Goal: Task Accomplishment & Management: Use online tool/utility

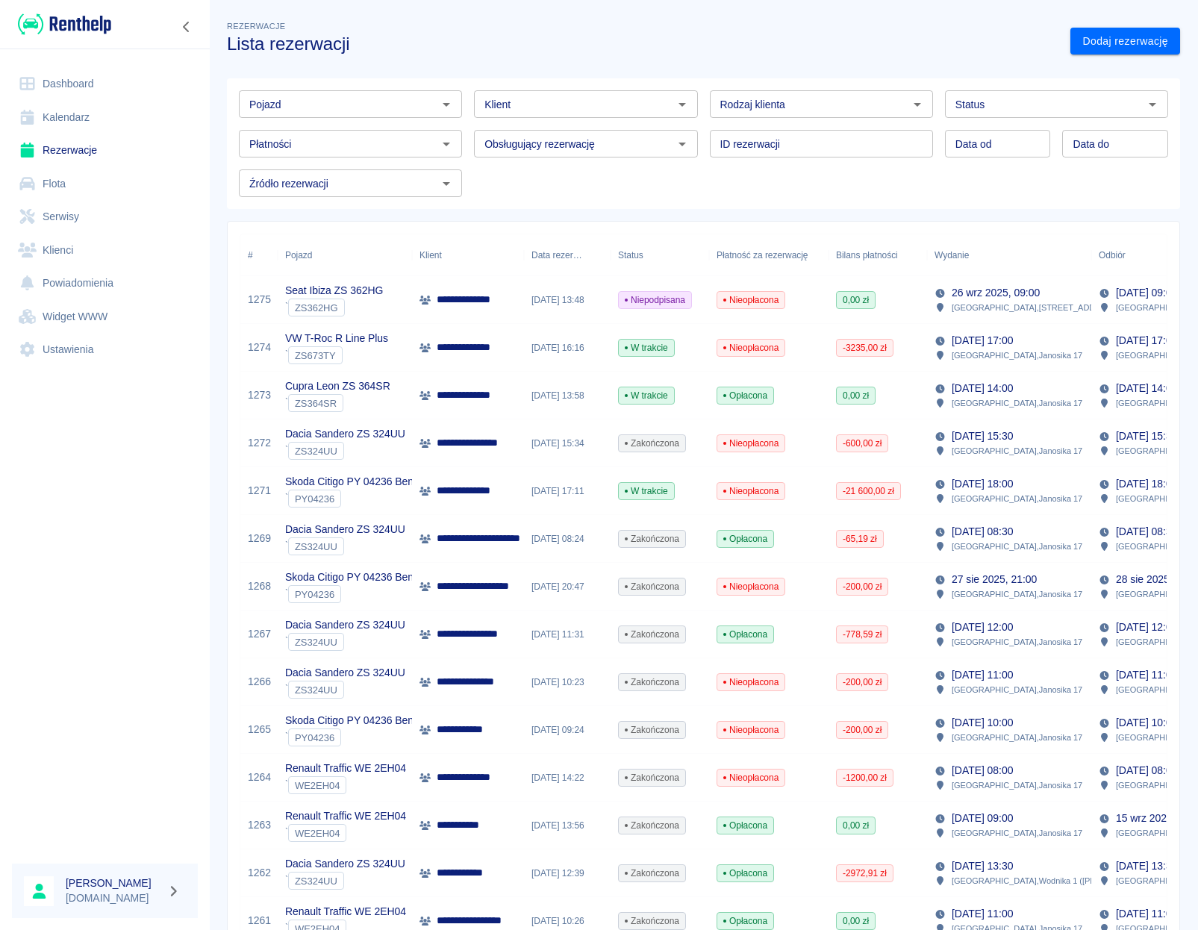
click at [1143, 107] on icon "Otwórz" at bounding box center [1152, 105] width 18 height 18
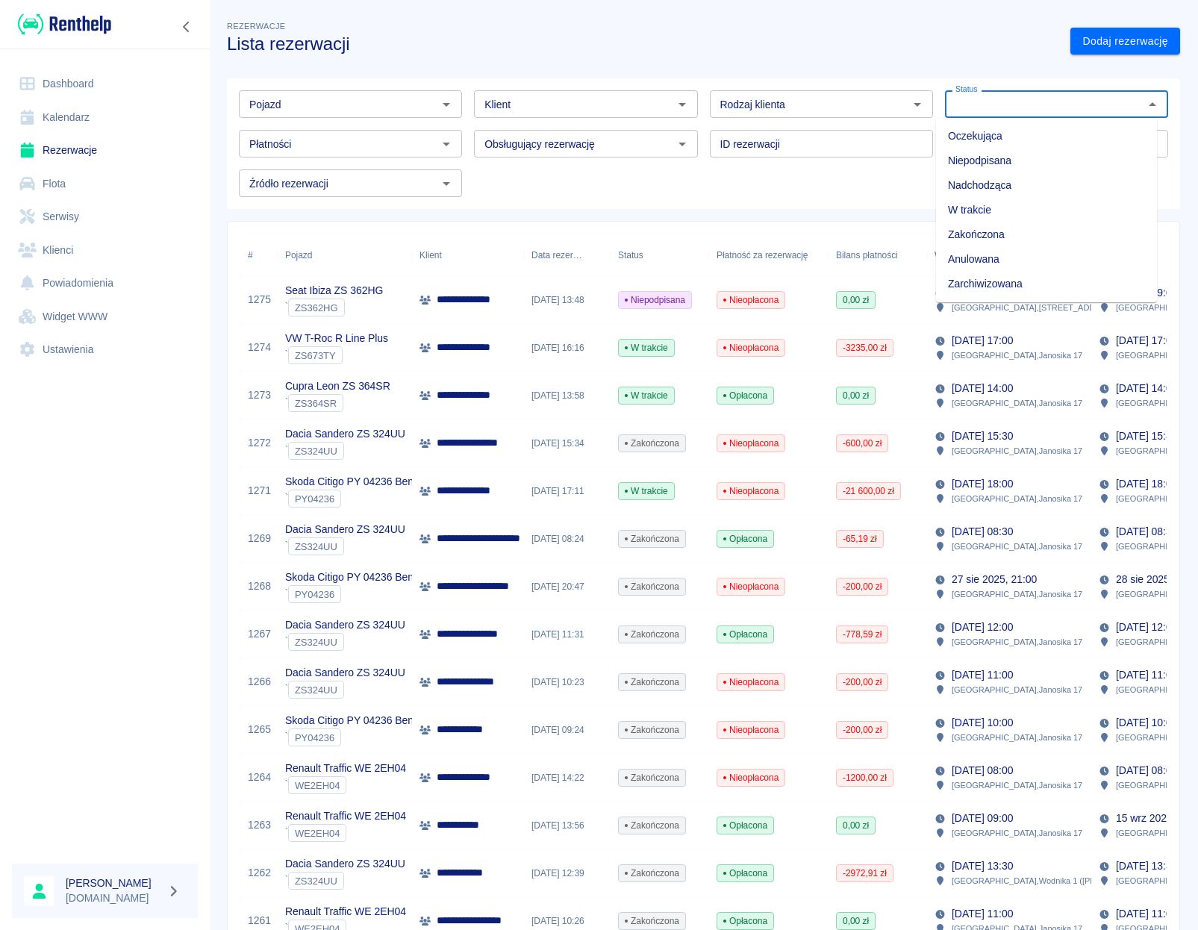
click at [1016, 158] on li "Niepodpisana" at bounding box center [1046, 160] width 221 height 25
type input "Niepodpisana"
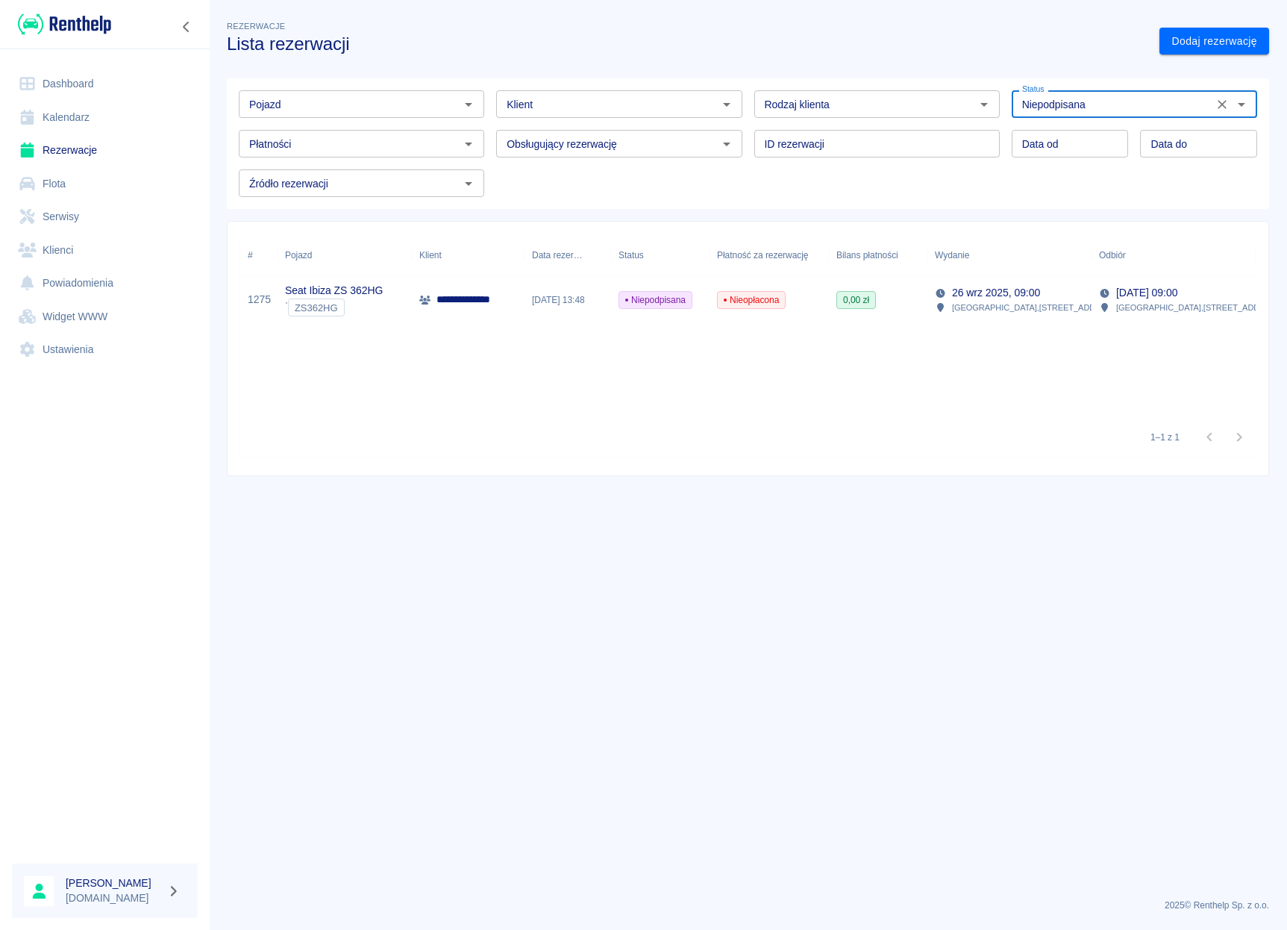
click at [58, 72] on link "Dashboard" at bounding box center [105, 84] width 186 height 34
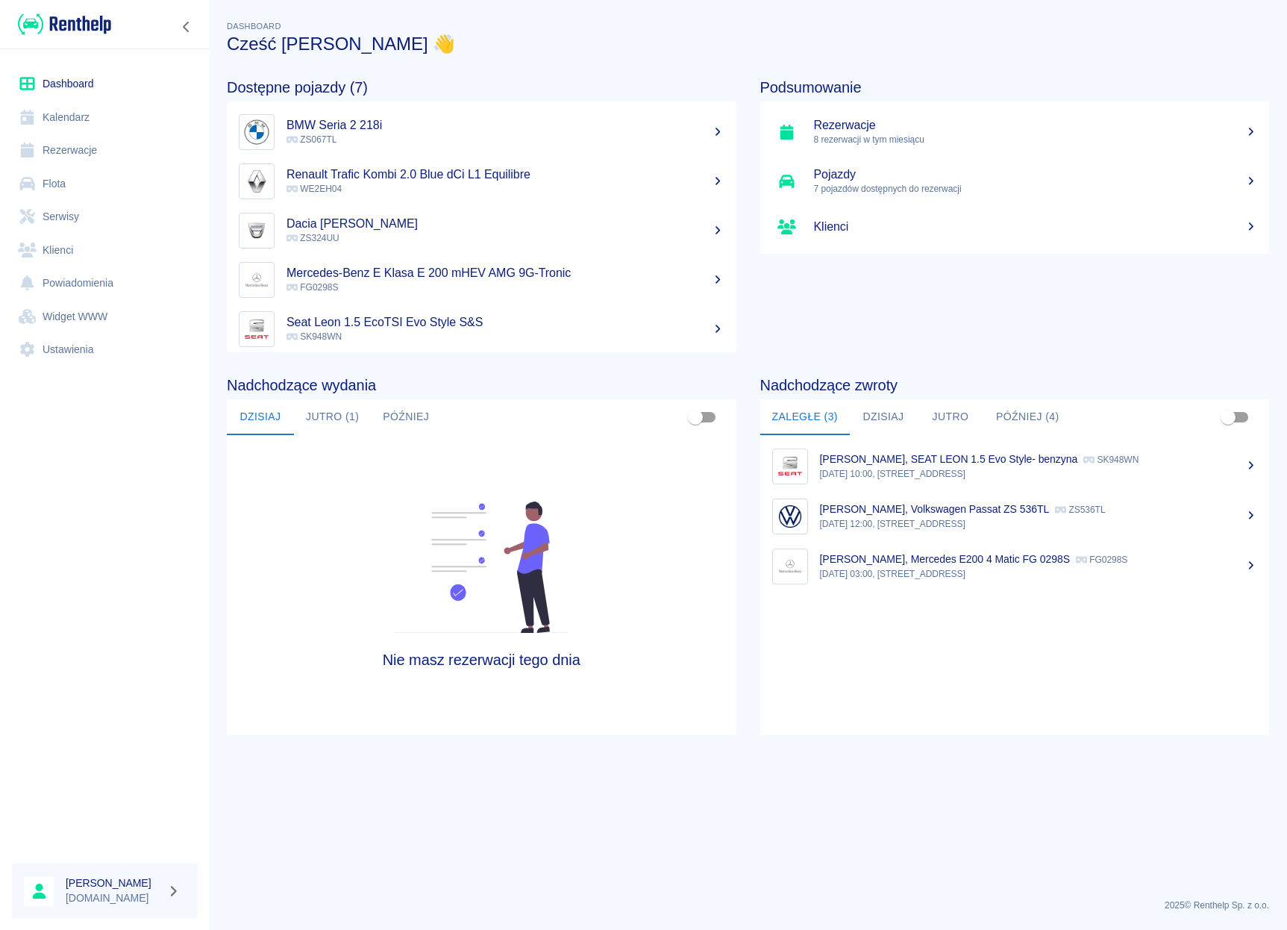
click at [1020, 419] on button "Później (4)" at bounding box center [1027, 417] width 87 height 36
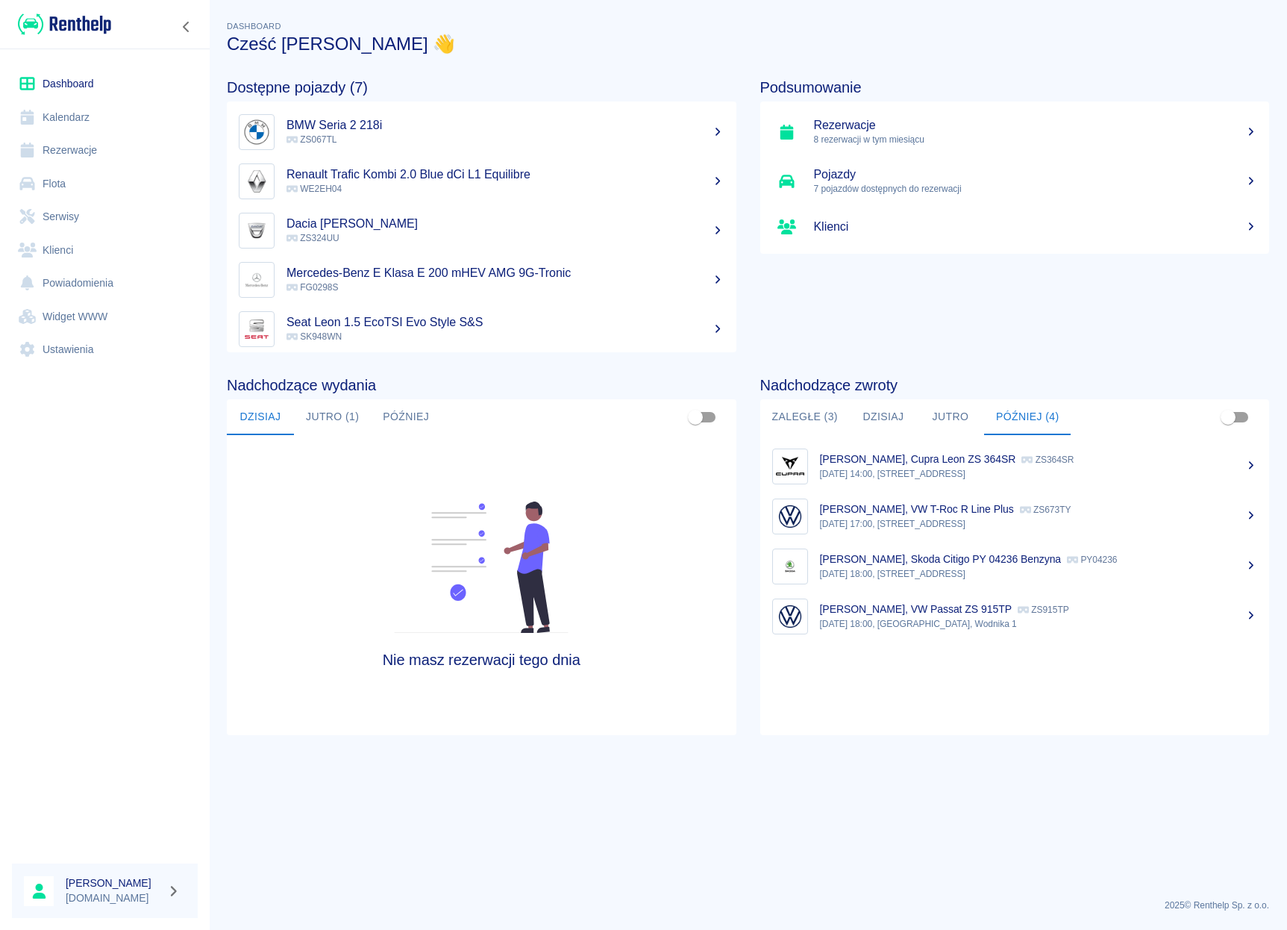
click at [822, 412] on button "Zaległe (3)" at bounding box center [805, 417] width 90 height 36
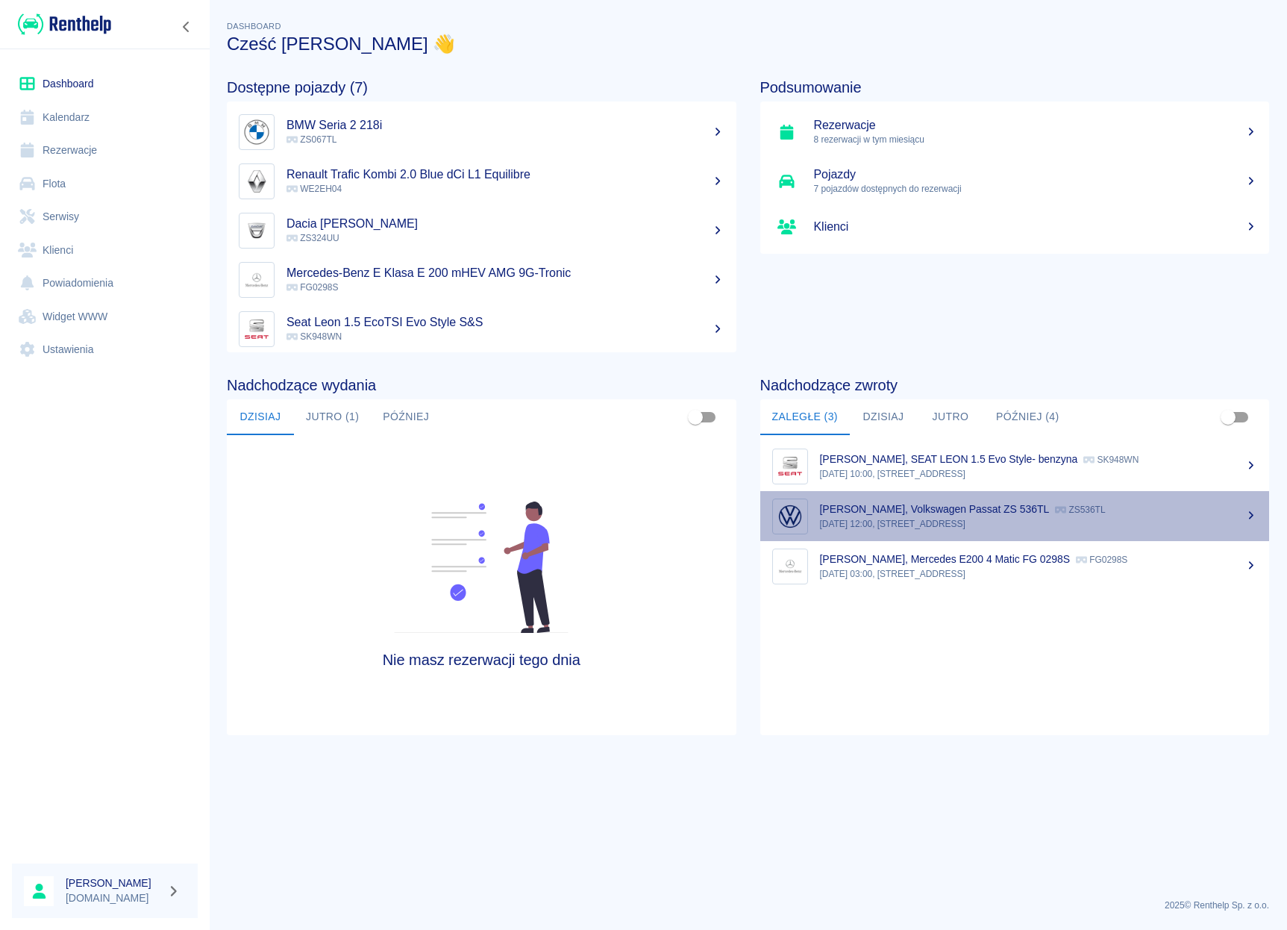
click at [942, 511] on p "[PERSON_NAME], Volkswagen Passat ZS 536TL" at bounding box center [935, 509] width 230 height 12
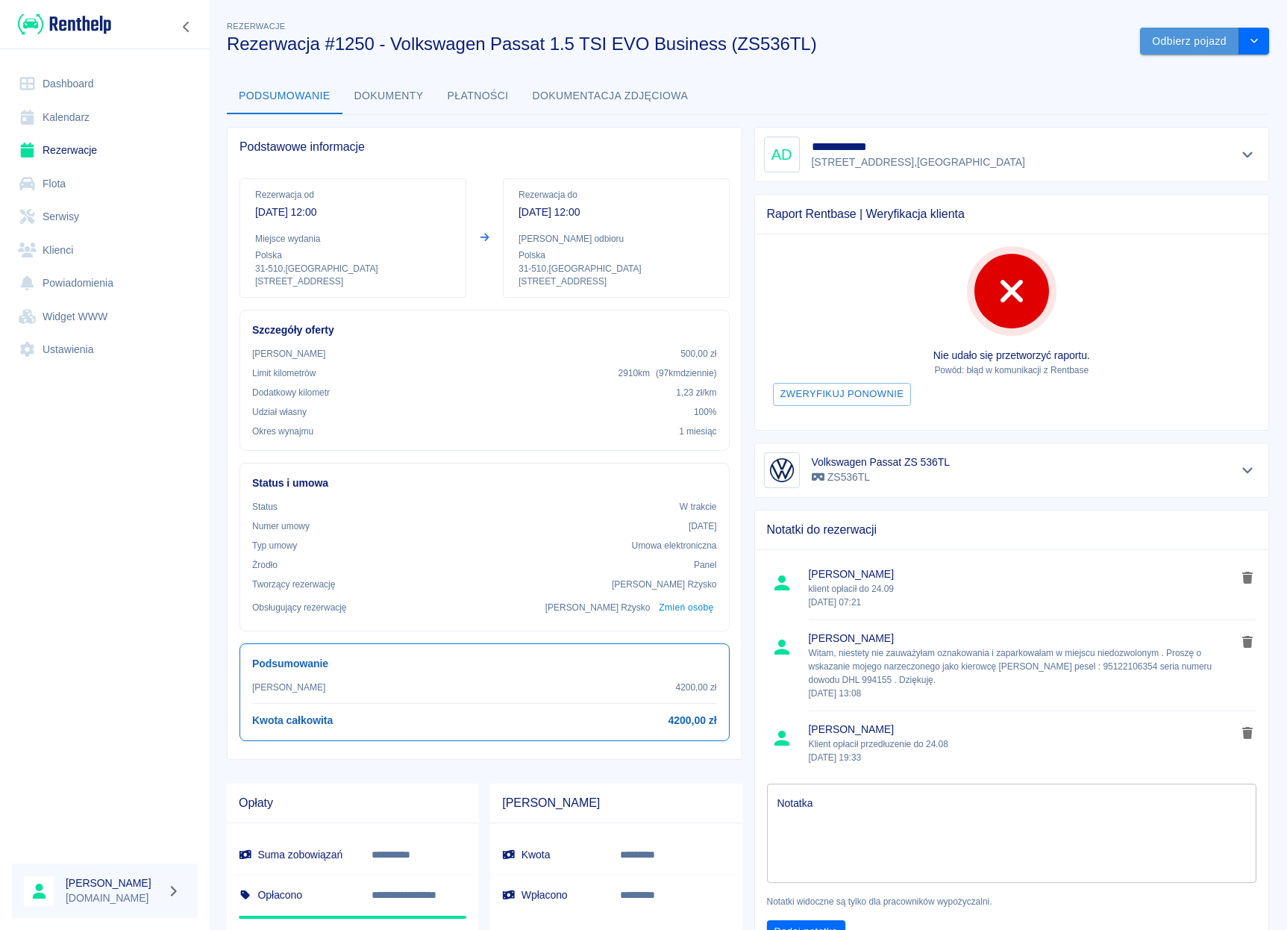
click at [1164, 47] on button "Odbierz pojazd" at bounding box center [1189, 42] width 99 height 28
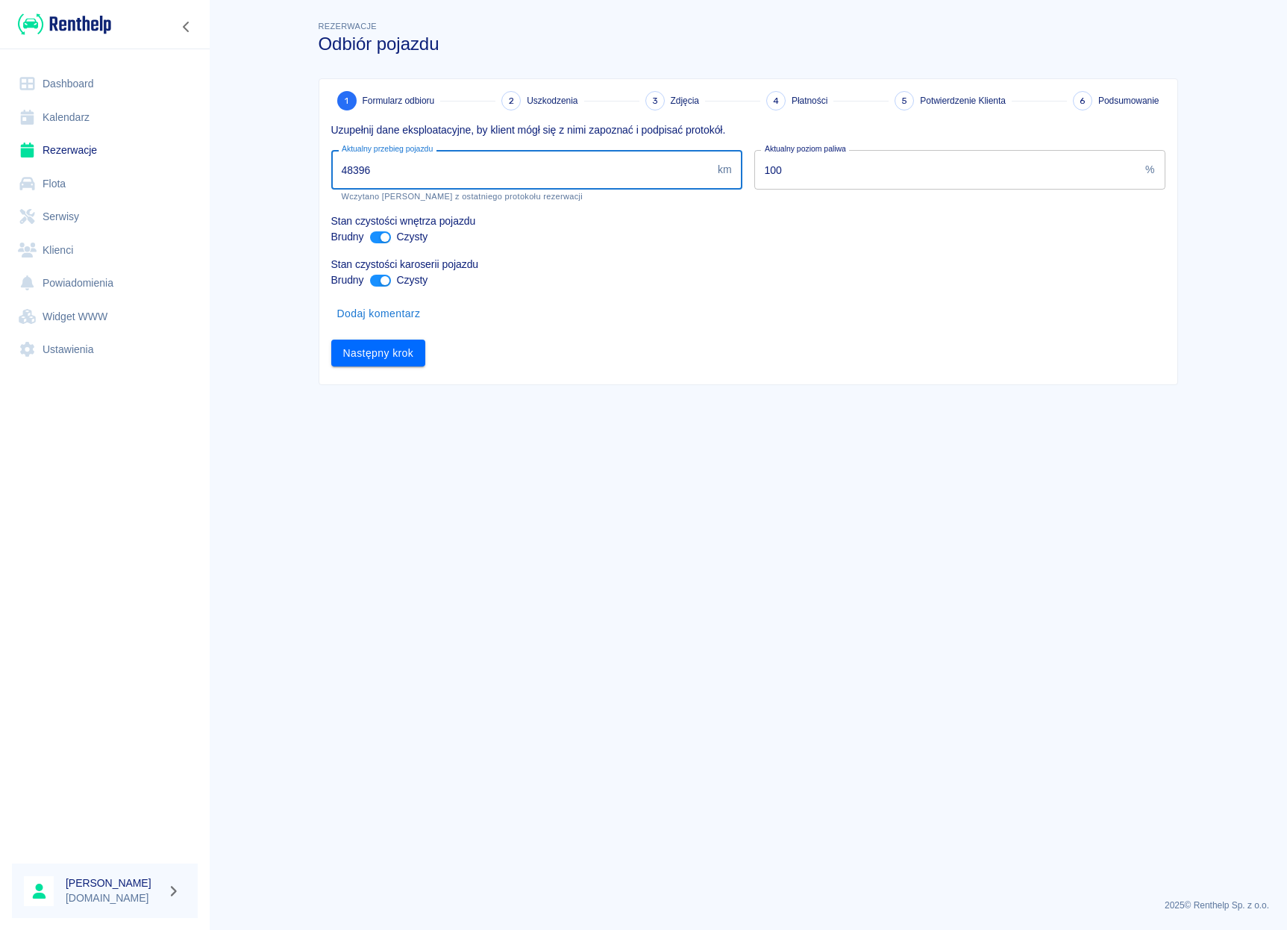
drag, startPoint x: 373, startPoint y: 175, endPoint x: 286, endPoint y: 163, distance: 88.0
click at [331, 163] on input "48396" at bounding box center [521, 170] width 381 height 40
type input "53948"
click at [378, 353] on button "Następny krok" at bounding box center [378, 354] width 95 height 28
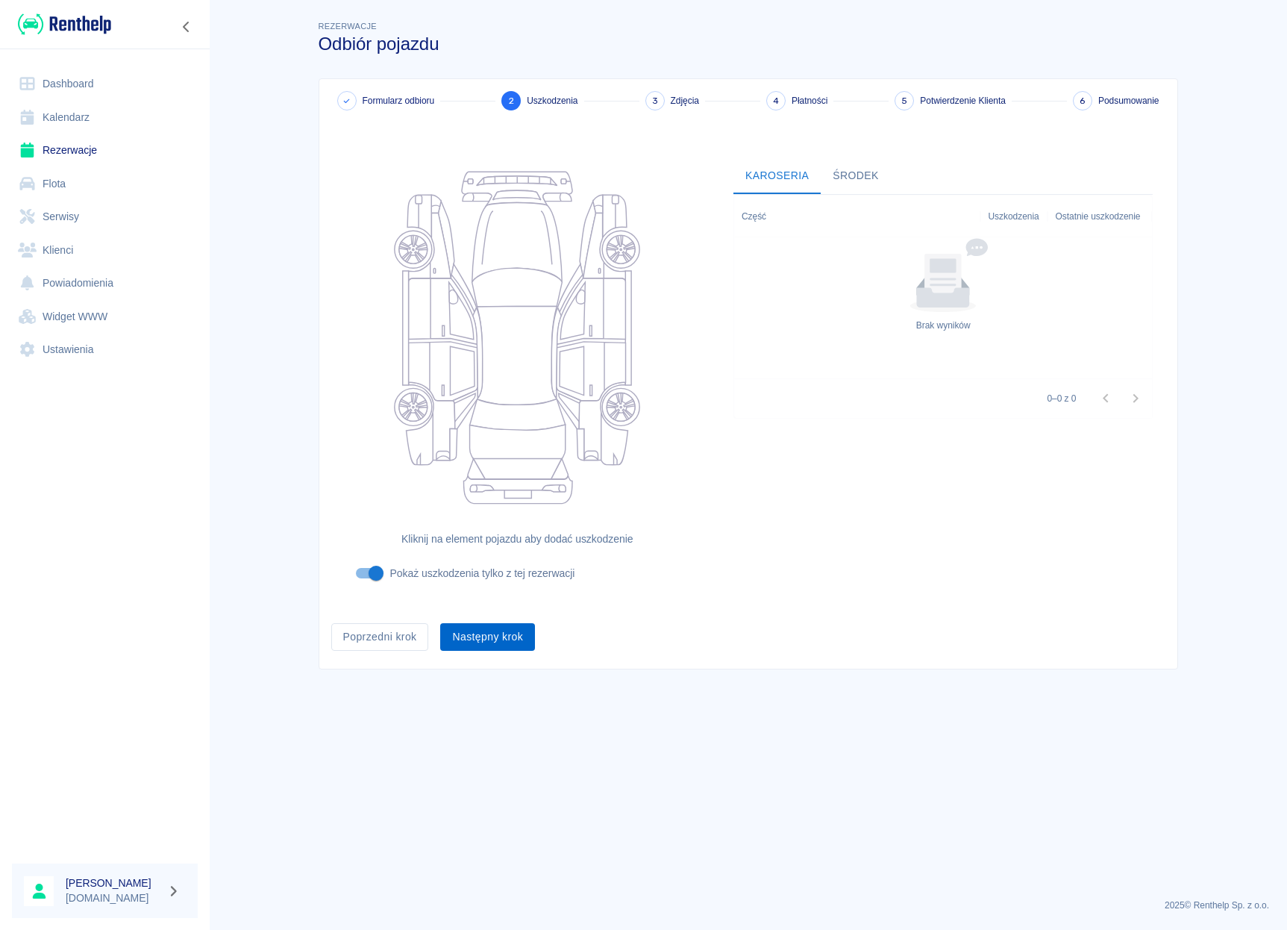
click at [492, 631] on button "Następny krok" at bounding box center [487, 637] width 95 height 28
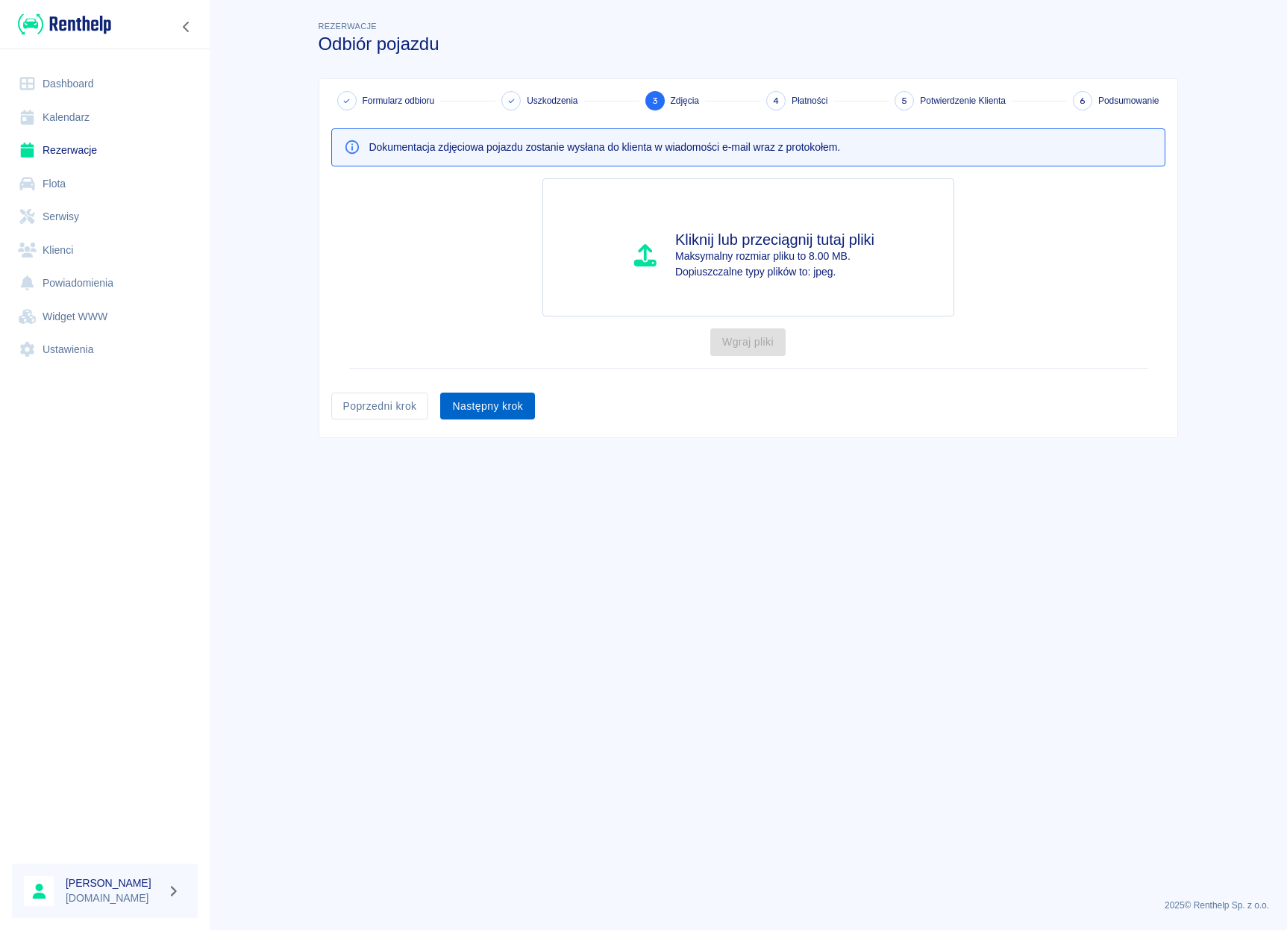
click at [484, 413] on button "Następny krok" at bounding box center [487, 407] width 95 height 28
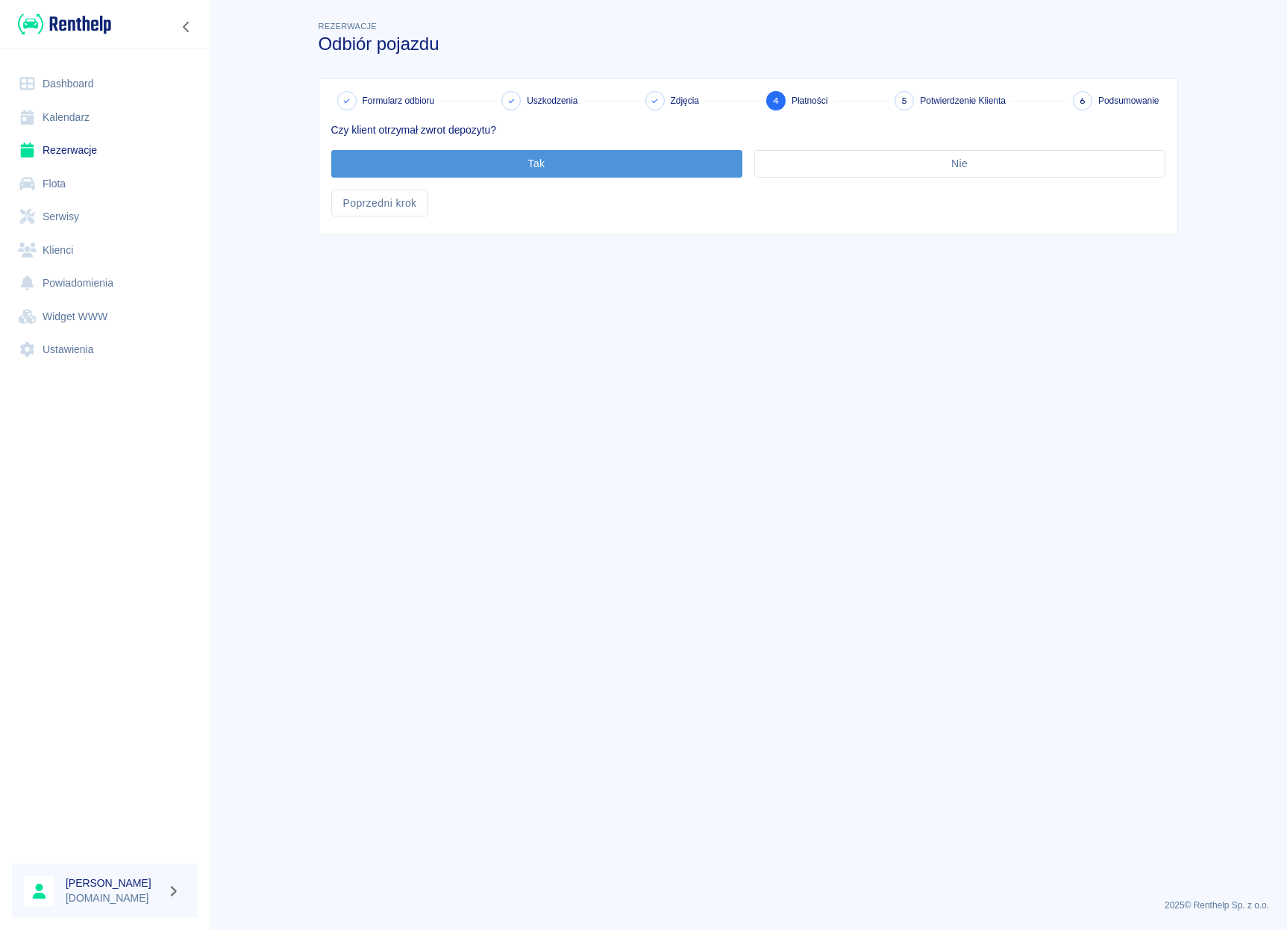
click at [504, 168] on button "Tak" at bounding box center [536, 164] width 411 height 28
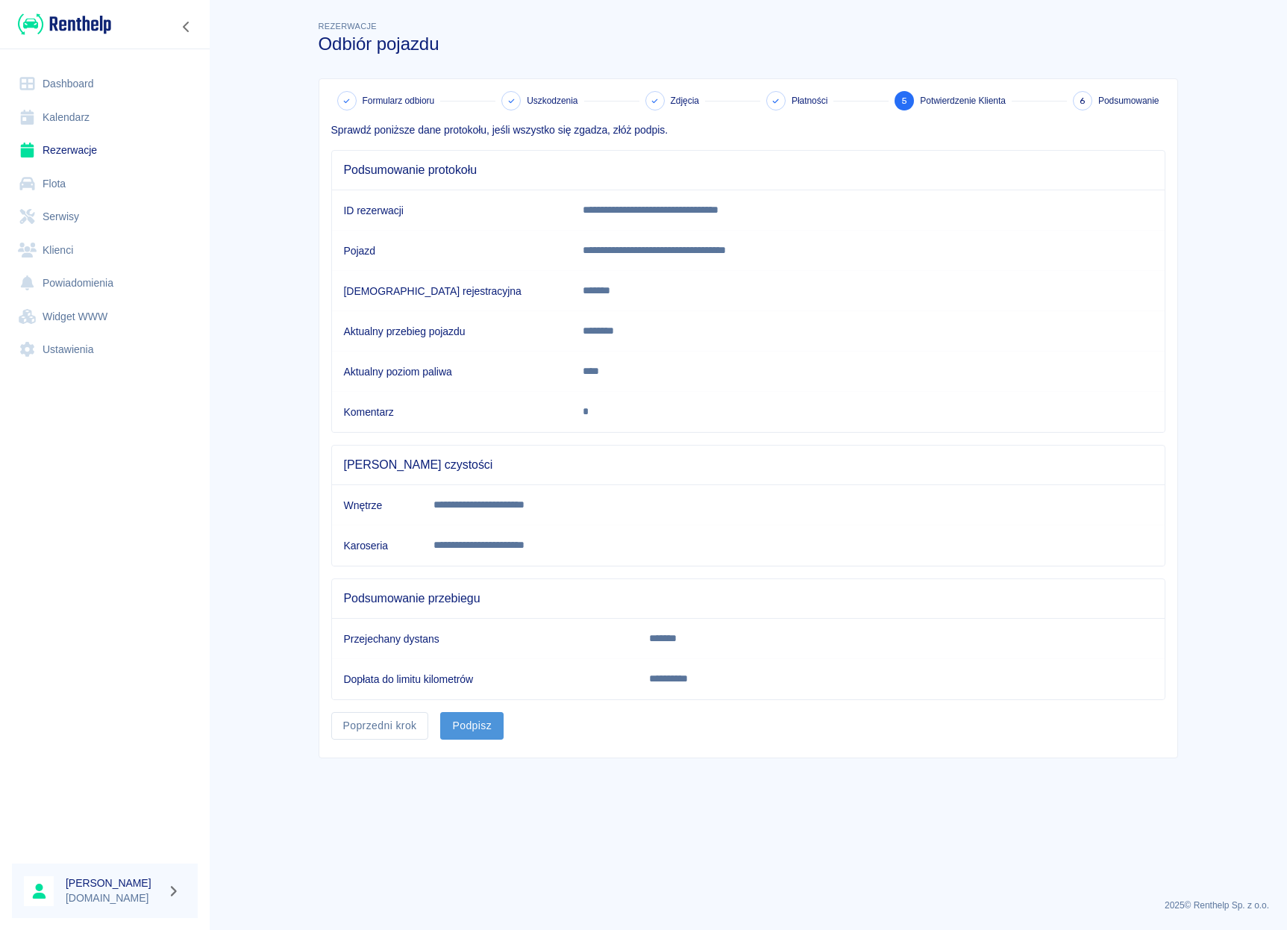
click at [468, 721] on button "Podpisz" at bounding box center [471, 726] width 63 height 28
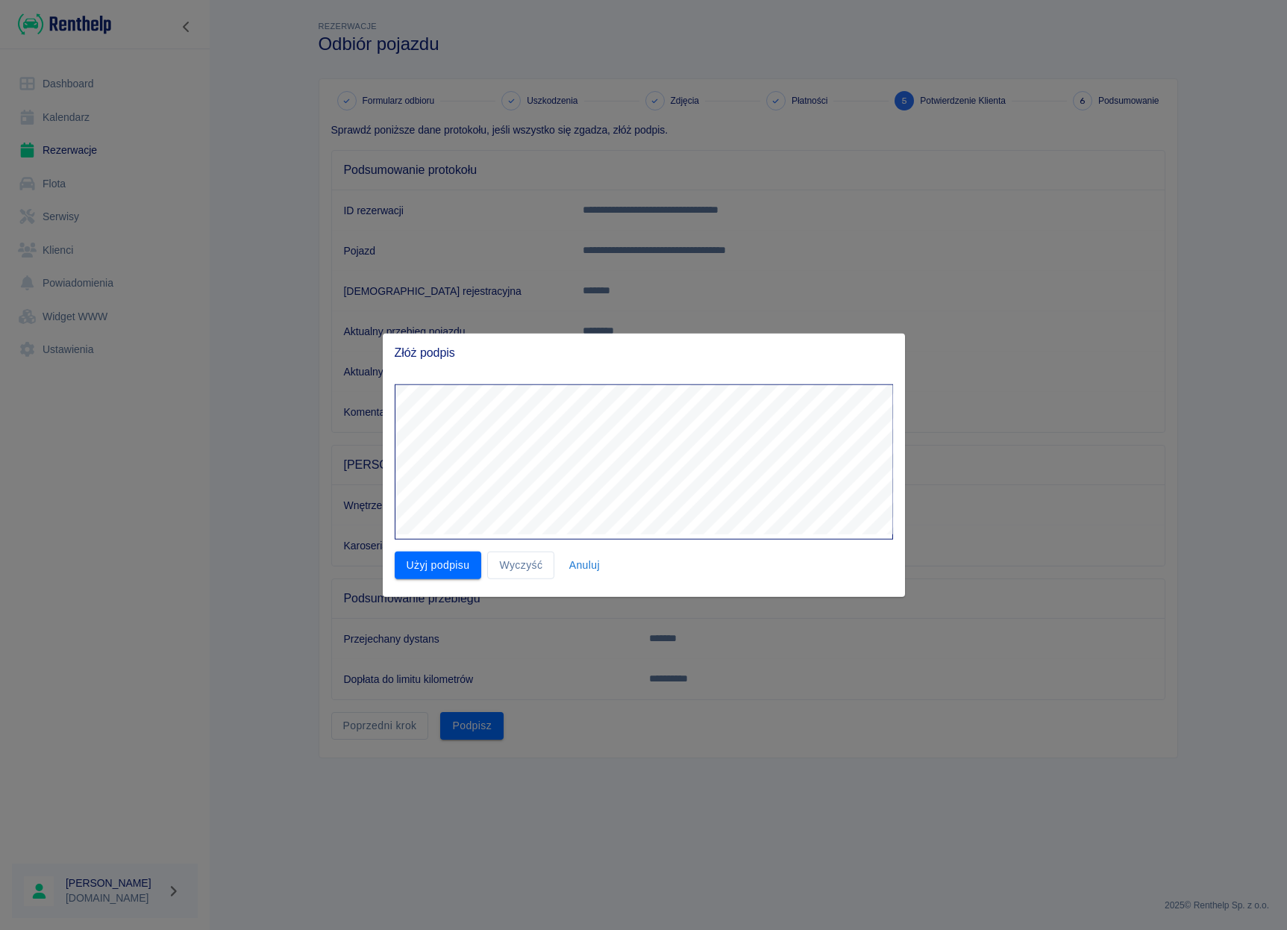
click at [645, 330] on div "Złóż podpis Użyj podpisu Wyczyść Anuluj" at bounding box center [643, 465] width 1287 height 930
click at [455, 566] on button "Użyj podpisu" at bounding box center [438, 565] width 87 height 28
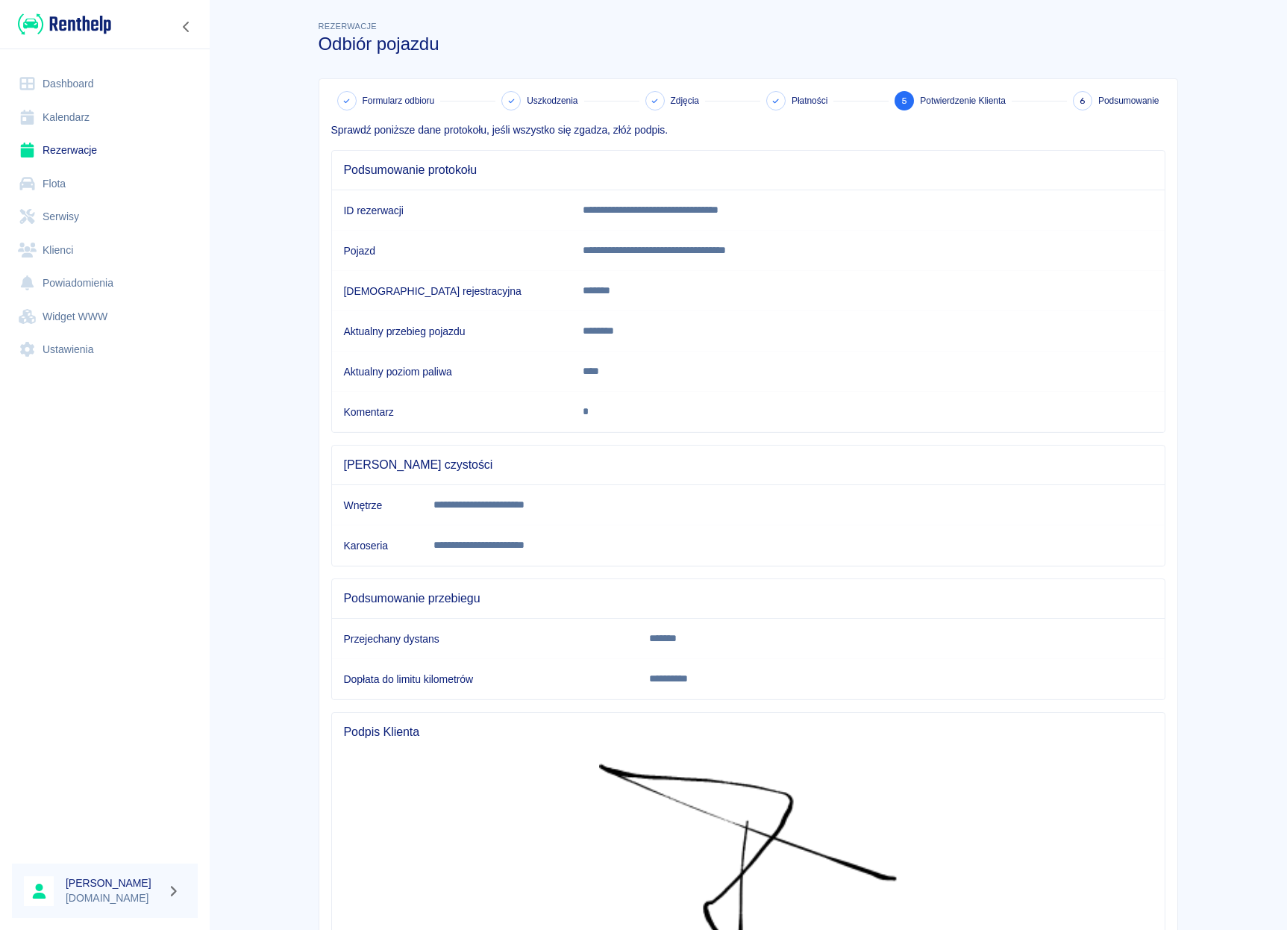
scroll to position [213, 0]
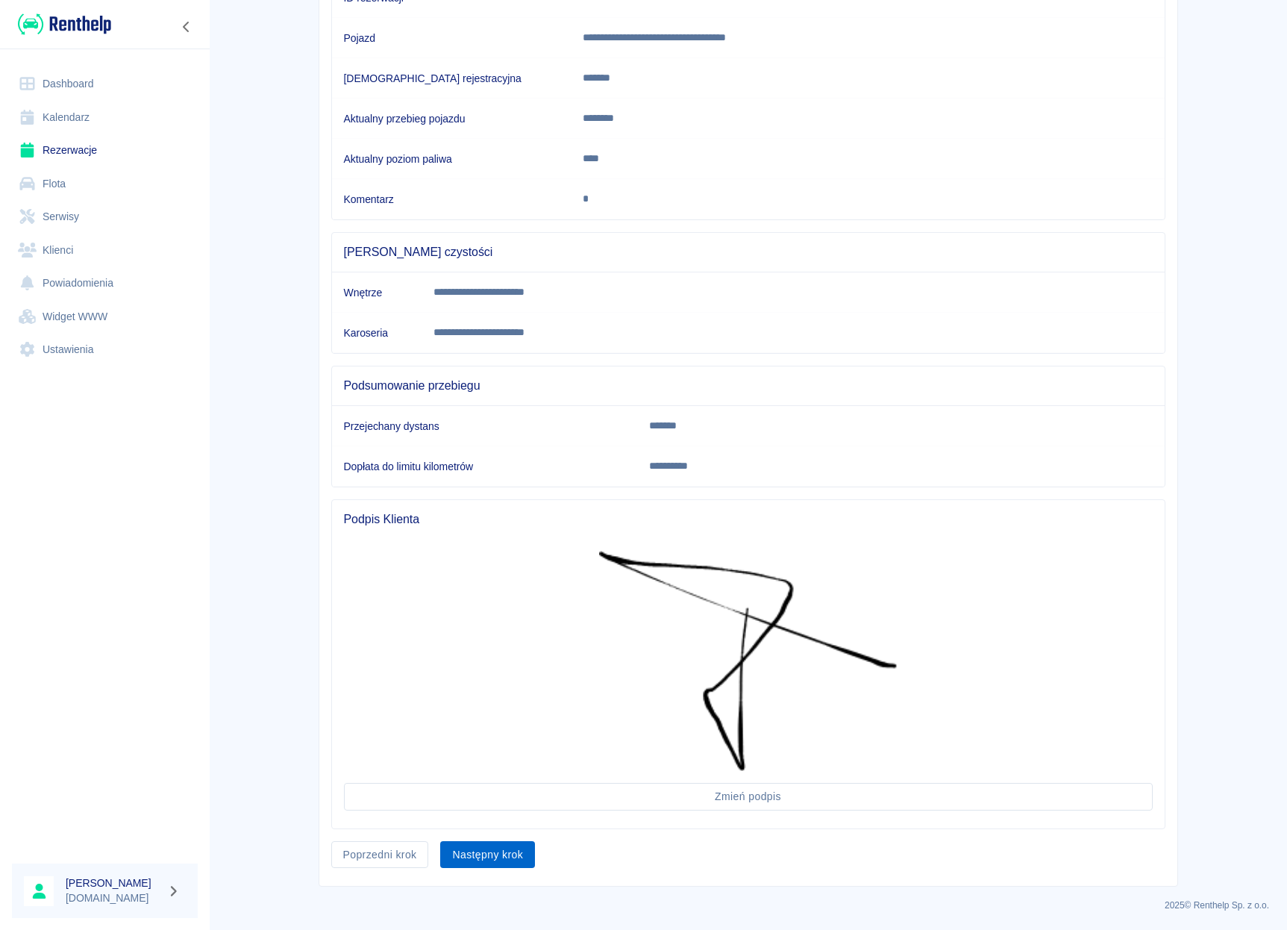
click at [495, 853] on button "Następny krok" at bounding box center [487, 855] width 95 height 28
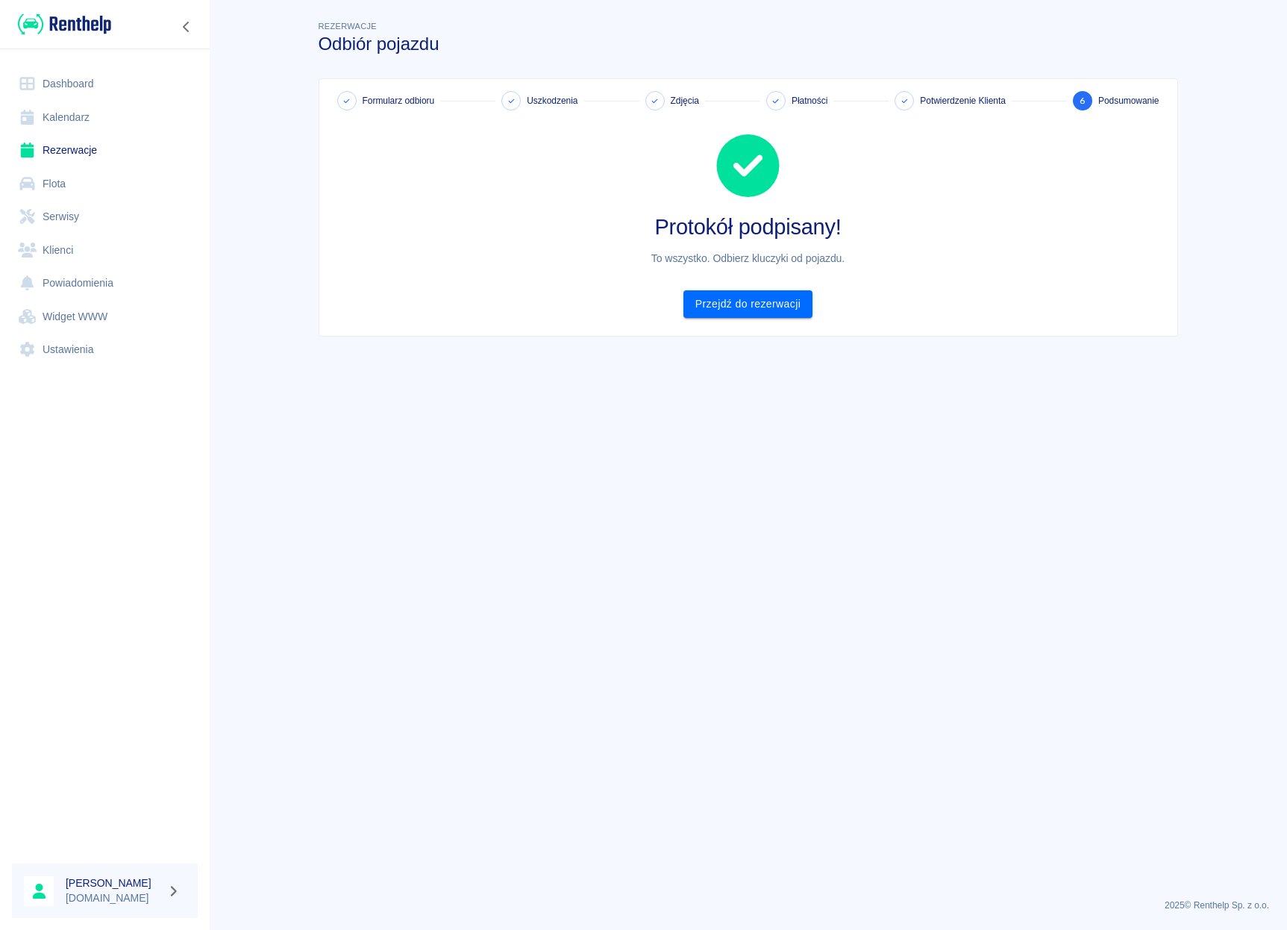
scroll to position [0, 0]
click at [60, 81] on link "Dashboard" at bounding box center [105, 84] width 186 height 34
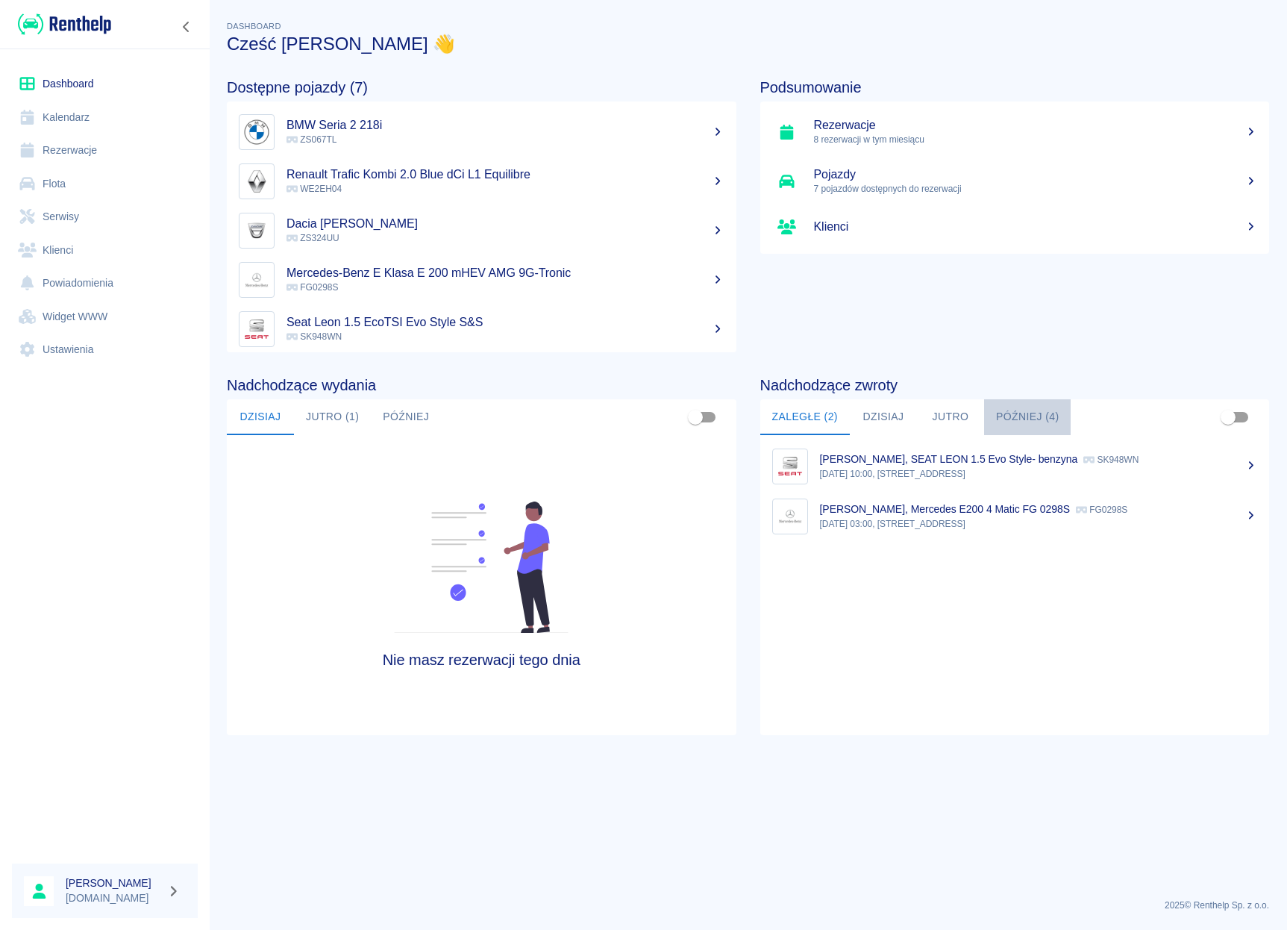
click at [1011, 407] on button "Później (4)" at bounding box center [1027, 417] width 87 height 36
